Goal: Transaction & Acquisition: Purchase product/service

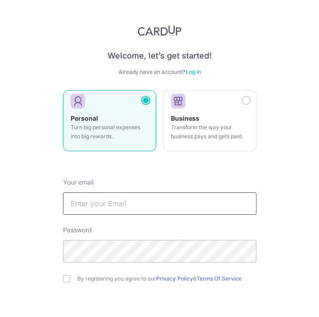
click at [118, 209] on input "text" at bounding box center [160, 203] width 194 height 23
type input "[EMAIL_ADDRESS][DOMAIN_NAME]"
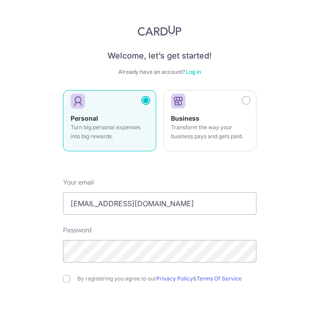
click at [71, 277] on div "By registering you agree to our Privacy Policy & Terms Of Service" at bounding box center [160, 279] width 194 height 11
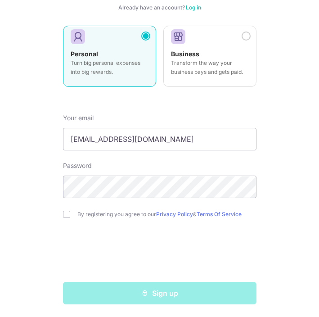
scroll to position [67, 0]
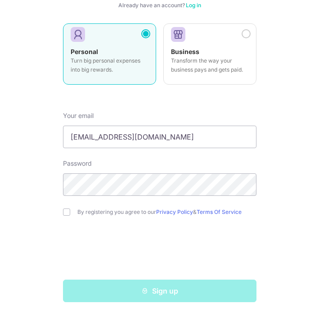
click at [66, 205] on form "Your email thamjimtat@gmail.com Password By registering you agree to our Privac…" at bounding box center [160, 204] width 194 height 198
click at [66, 210] on input "checkbox" at bounding box center [66, 212] width 7 height 7
checkbox input "true"
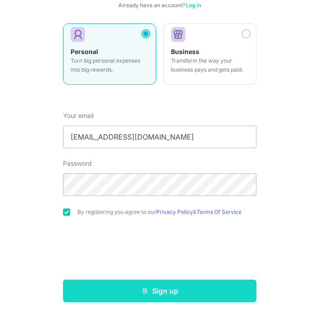
click at [210, 290] on button "Sign up" at bounding box center [160, 291] width 194 height 23
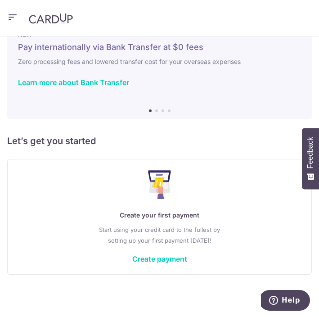
scroll to position [27, 0]
click at [164, 253] on div "Create your first payment Start using your credit card to the fullest by settin…" at bounding box center [159, 216] width 283 height 93
click at [162, 260] on link "Create payment" at bounding box center [159, 259] width 55 height 9
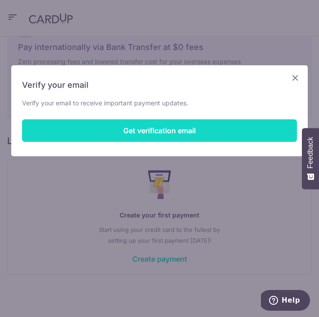
click at [160, 135] on button "Get verification email" at bounding box center [159, 130] width 275 height 23
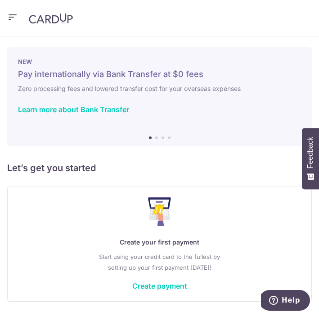
click at [15, 18] on icon "button" at bounding box center [12, 17] width 11 height 11
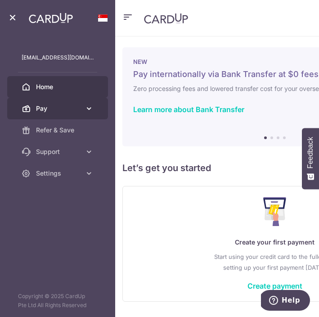
click at [85, 106] on icon at bounding box center [89, 108] width 9 height 9
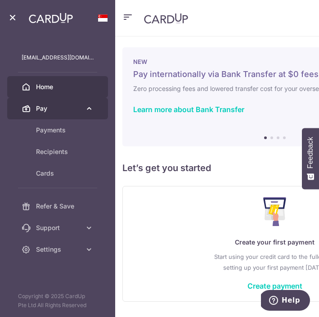
click at [85, 106] on link "Pay" at bounding box center [57, 109] width 101 height 22
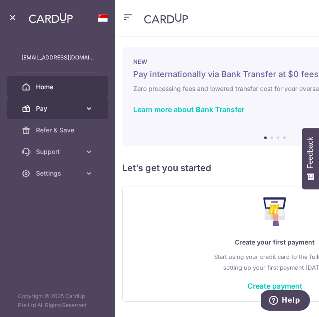
click at [85, 106] on icon at bounding box center [89, 108] width 9 height 9
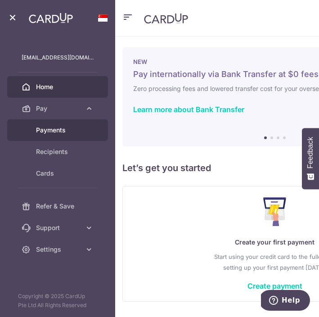
click at [76, 134] on span "Payments" at bounding box center [65, 130] width 58 height 9
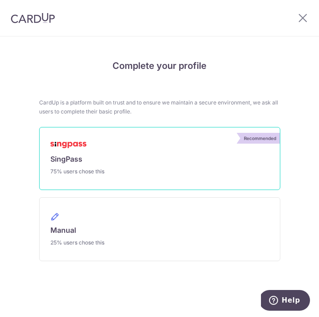
click at [86, 169] on span "75% users chose this" at bounding box center [77, 171] width 54 height 7
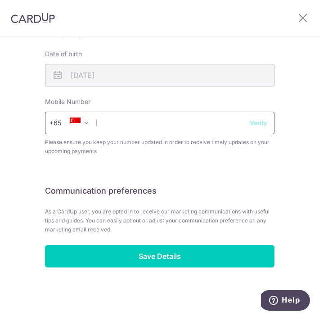
scroll to position [444, 0]
type input "9"
type input "96150201"
click at [262, 130] on input "96150201" at bounding box center [160, 123] width 230 height 23
click at [262, 128] on input "96150201" at bounding box center [160, 123] width 230 height 23
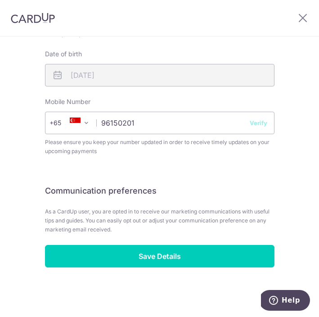
click at [262, 126] on button "Verify" at bounding box center [259, 123] width 18 height 9
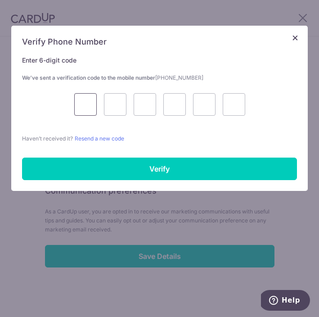
click at [89, 107] on input "text" at bounding box center [85, 104] width 23 height 23
type input "3"
type input "8"
type input "2"
type input "1"
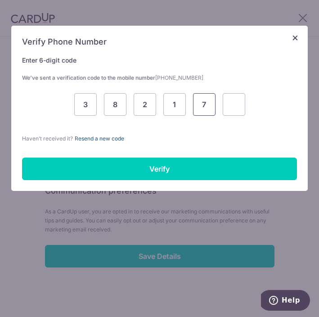
type input "7"
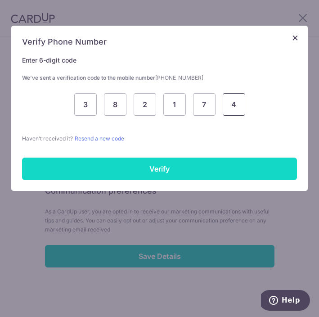
type input "4"
click at [149, 166] on input "Verify" at bounding box center [159, 169] width 275 height 23
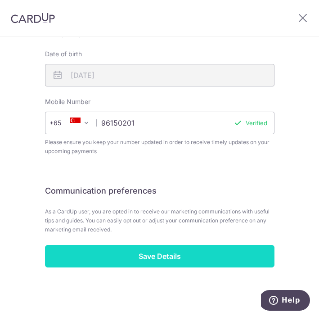
click at [161, 249] on input "Save Details" at bounding box center [160, 256] width 230 height 23
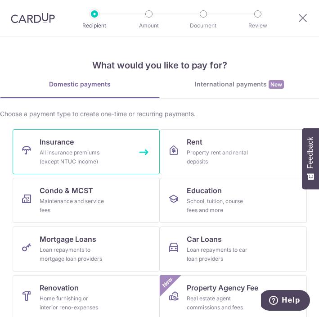
click at [78, 155] on div "All insurance premiums (except NTUC Income)" at bounding box center [72, 157] width 65 height 18
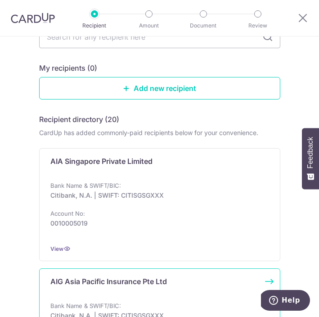
scroll to position [66, 0]
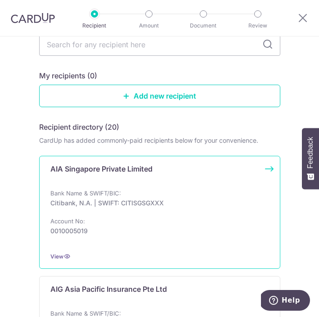
click at [129, 174] on p "AIA Singapore Private Limited" at bounding box center [101, 169] width 102 height 11
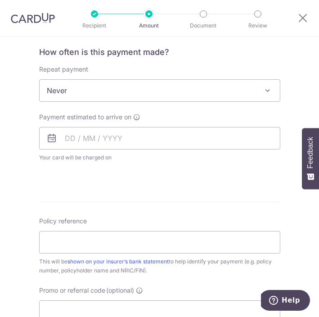
scroll to position [325, 0]
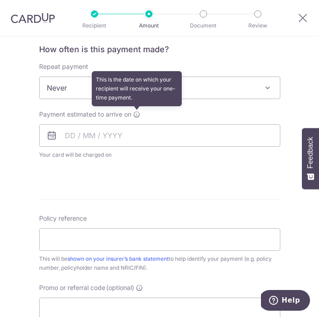
click at [137, 114] on icon at bounding box center [136, 114] width 7 height 7
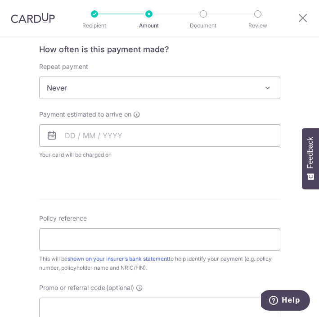
click at [137, 182] on form "Enter payment amount SGD Select Card Select option Add credit card Secure 256-b…" at bounding box center [160, 125] width 242 height 707
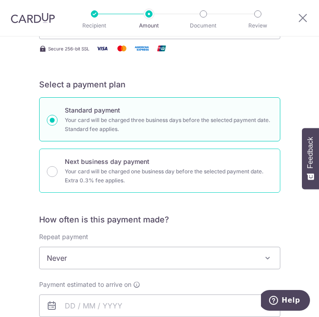
scroll to position [151, 0]
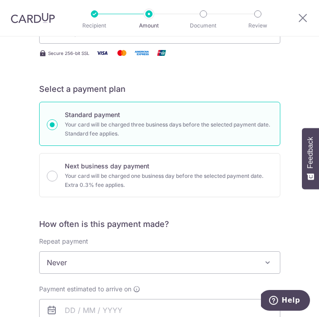
click at [266, 67] on form "Enter payment amount SGD Select Card Select option Add credit card Secure 256-b…" at bounding box center [160, 300] width 242 height 707
